Goal: Task Accomplishment & Management: Manage account settings

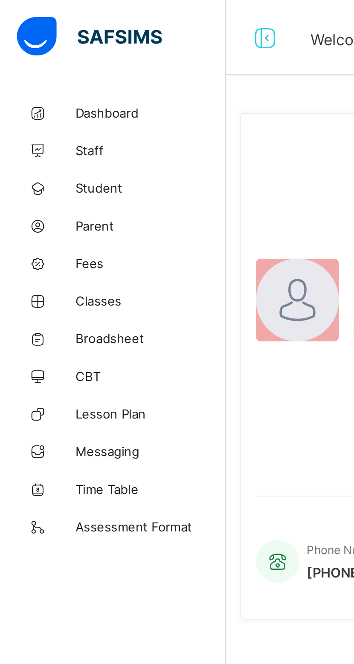
click at [50, 101] on span "Parent" at bounding box center [68, 102] width 68 height 7
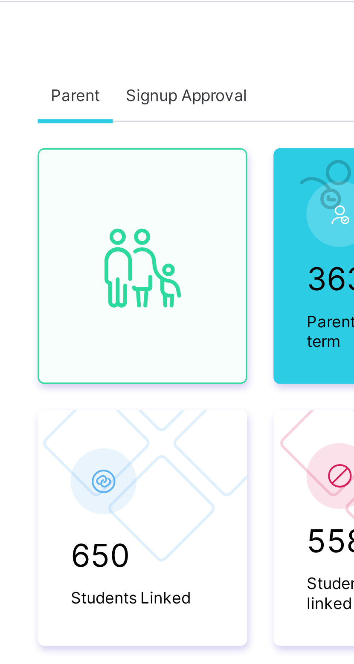
click at [167, 66] on span "Signup Approval" at bounding box center [165, 64] width 39 height 6
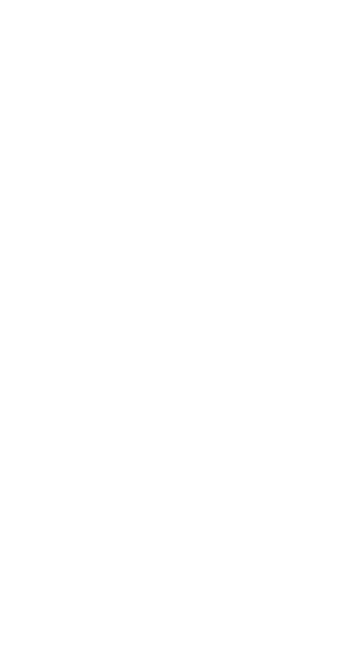
click at [341, 30] on div "Approve" at bounding box center [323, 27] width 36 height 14
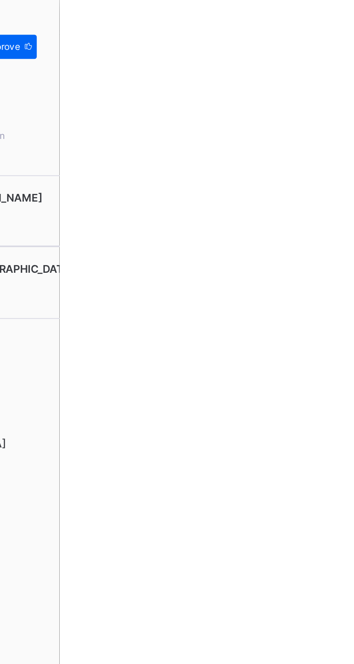
click at [332, 27] on span "Approve" at bounding box center [322, 26] width 20 height 6
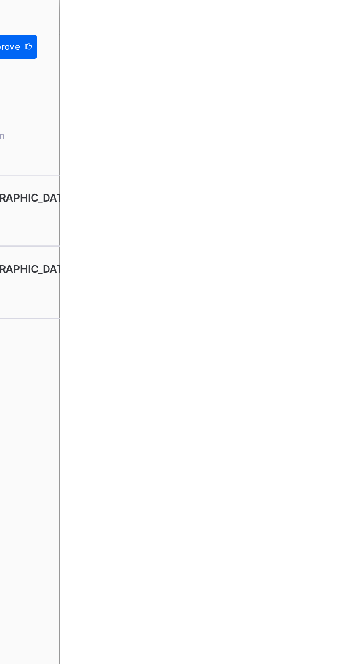
click at [341, 28] on span at bounding box center [336, 27] width 9 height 14
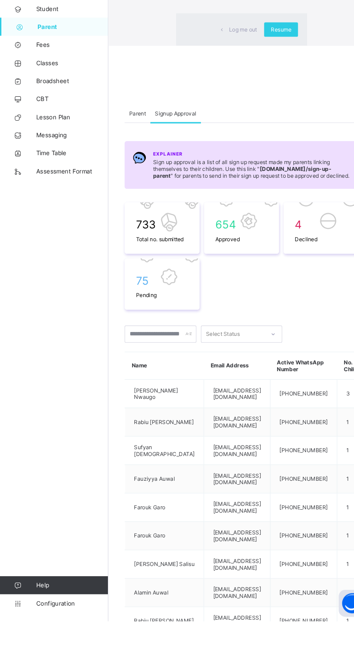
click at [249, 112] on div "Log me out" at bounding box center [225, 105] width 47 height 14
